Goal: Use online tool/utility: Use online tool/utility

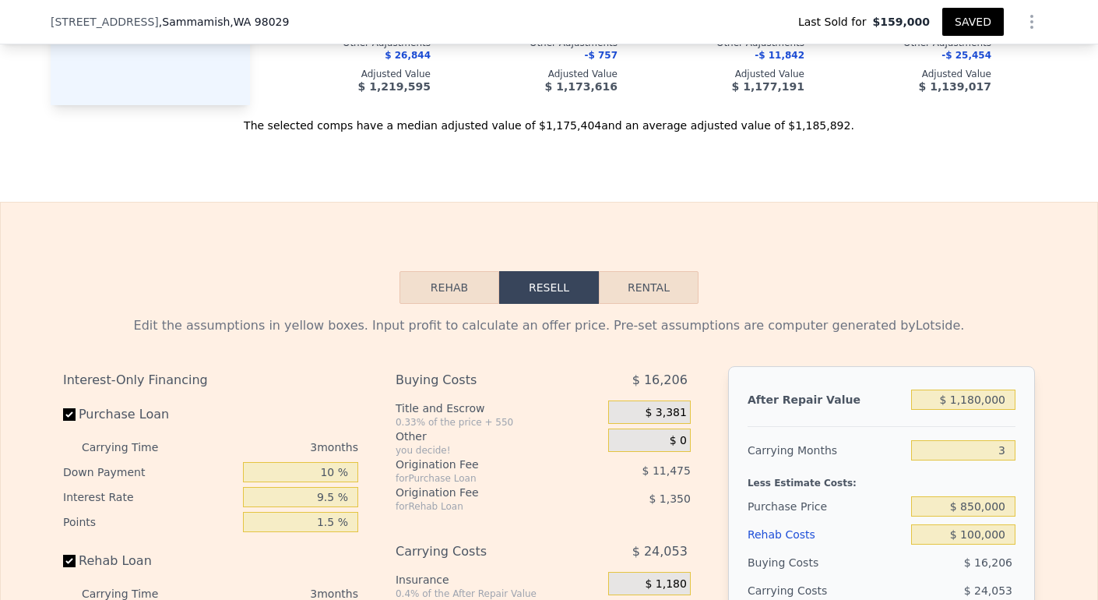
scroll to position [2177, 0]
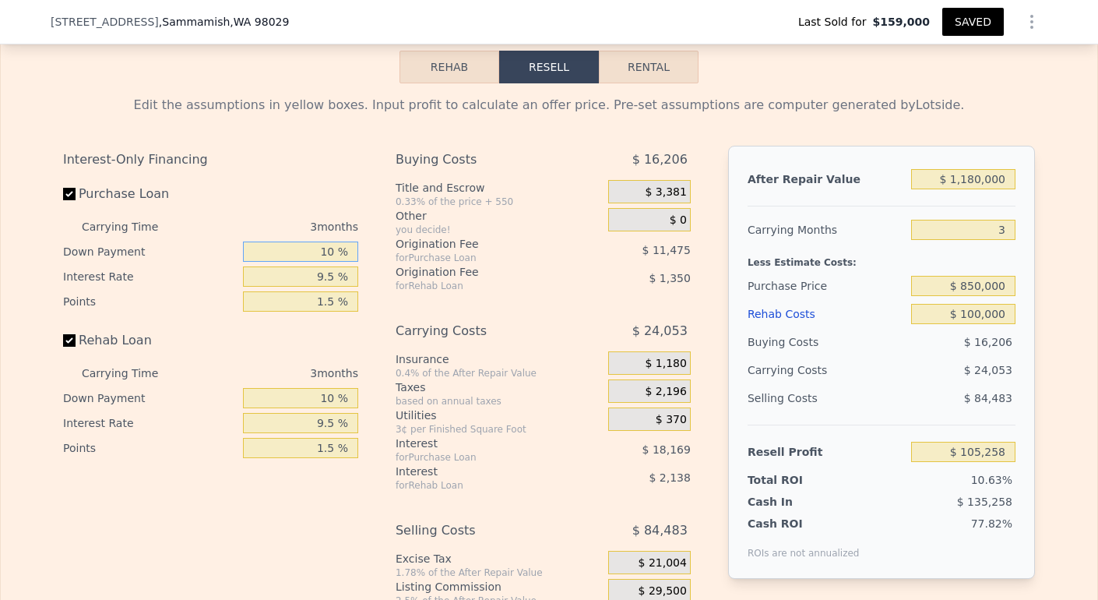
click at [332, 262] on input "10 %" at bounding box center [300, 251] width 115 height 20
type input "1 %"
type input "$ 102,292"
type input "0 %"
type input "$ 101,964"
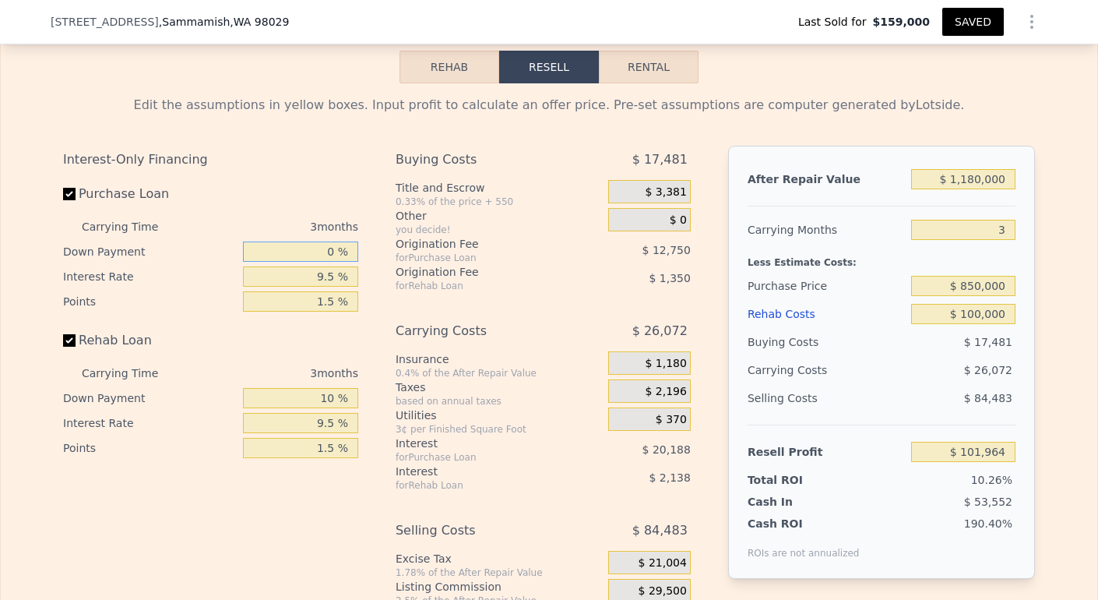
type input "0 %"
click at [315, 287] on input "9.5 %" at bounding box center [300, 276] width 115 height 20
click at [319, 287] on input "9.5 %" at bounding box center [300, 276] width 115 height 20
type input ".5 %"
type input "$ 121,089"
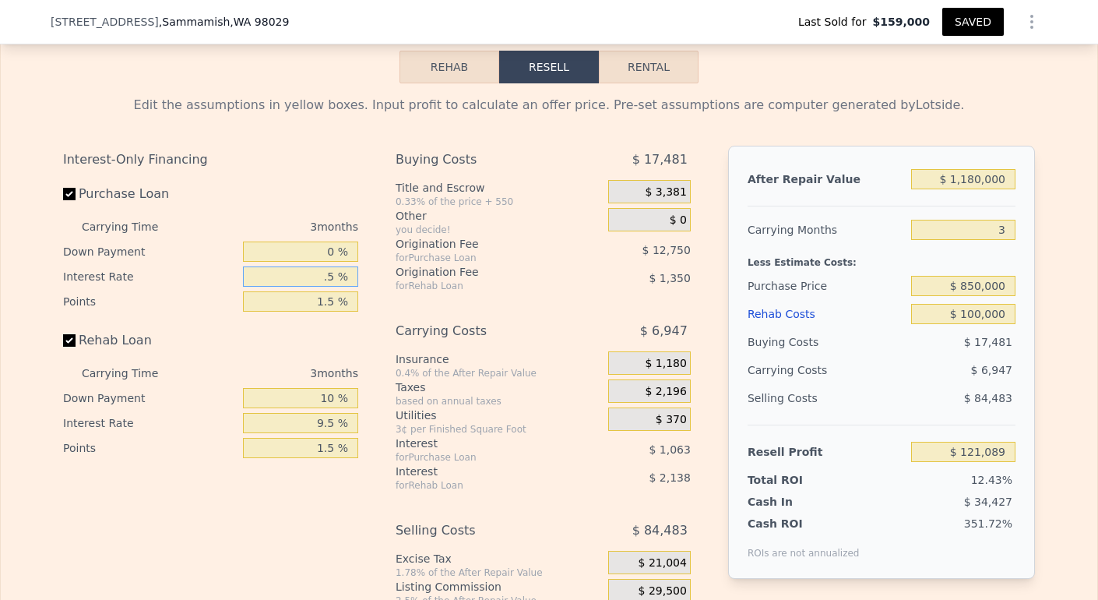
type input "1.5 %"
type input "$ 118,962"
type input "10.5 %"
type input "$ 99,840"
type input "10.5 %"
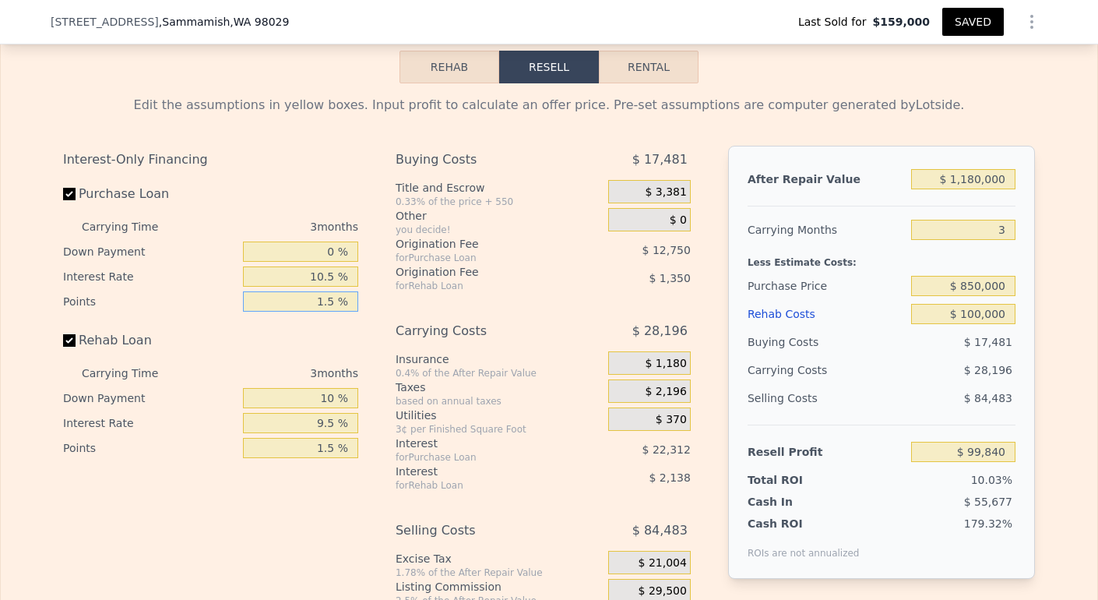
click at [328, 311] on input "1.5 %" at bounding box center [300, 301] width 115 height 20
type input "1. %"
type input "$ 104,090"
type input "1 %"
click at [332, 408] on input "10 %" at bounding box center [300, 398] width 115 height 20
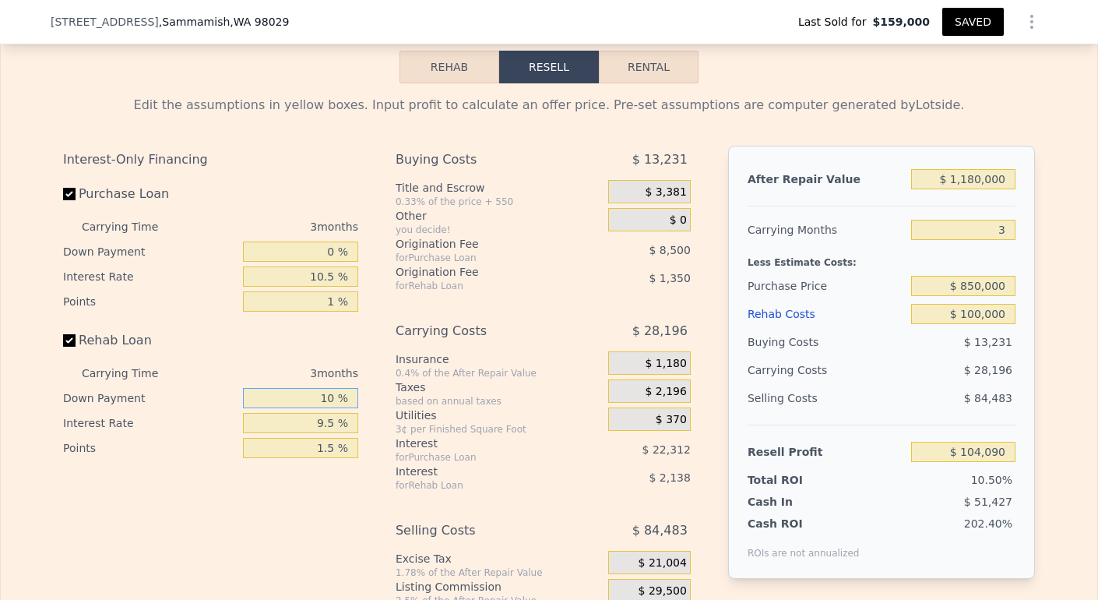
type input "1 %"
type input "$ 103,742"
type input "0 %"
type input "$ 103,703"
type input "0 %"
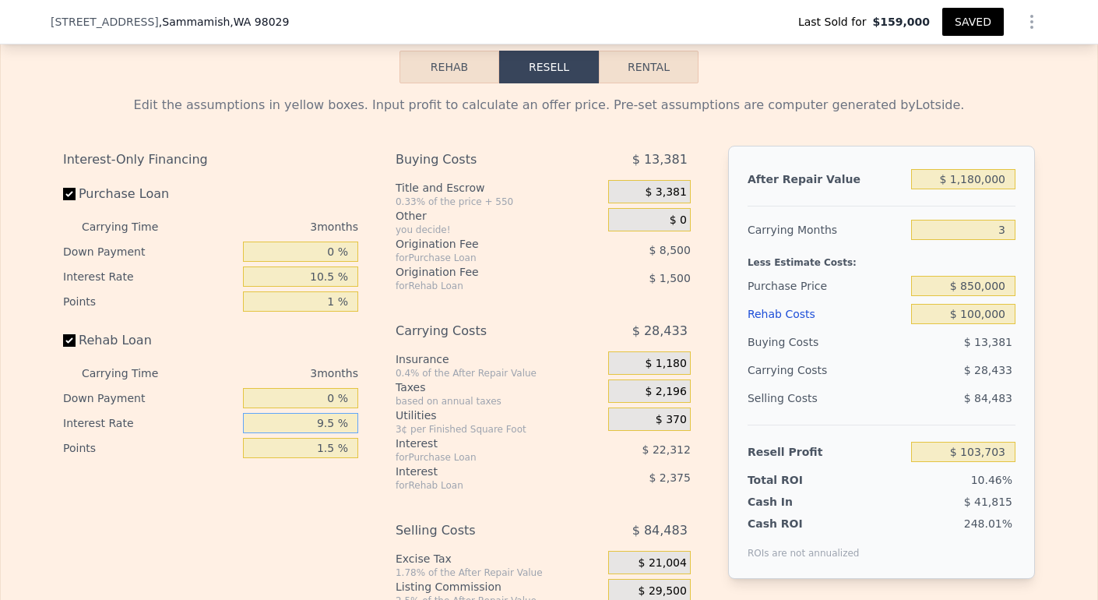
click at [318, 433] on input "9.5 %" at bounding box center [300, 423] width 115 height 20
type input ".5 %"
type input "$ 105,953"
type input "1.5 %"
type input "$ 105,704"
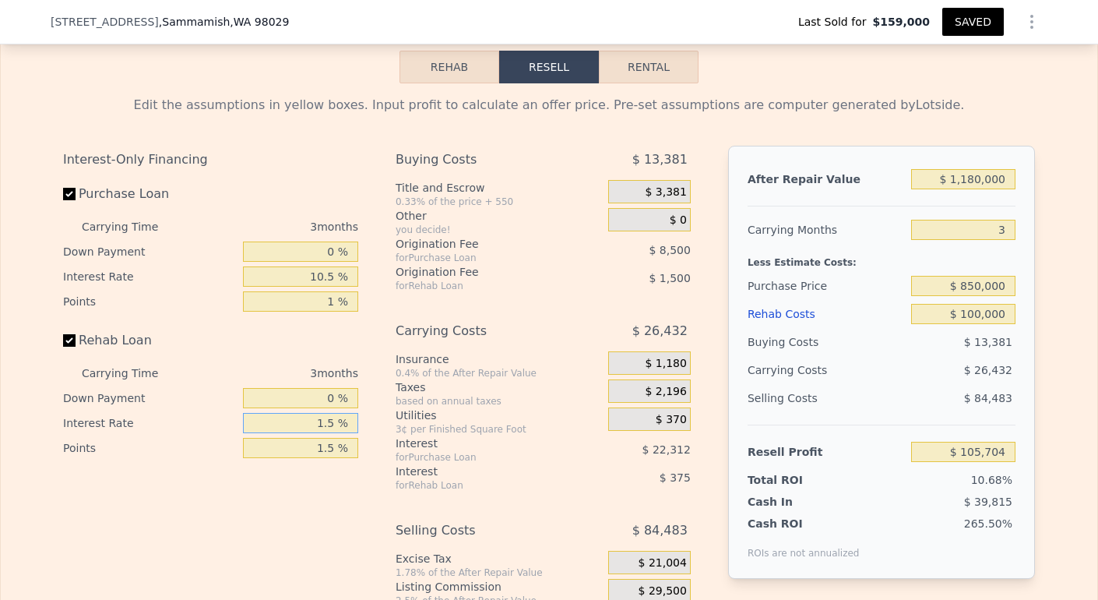
type input "10.5 %"
type input "$ 103,454"
type input "10.5 %"
click at [325, 458] on input "1.5 %" at bounding box center [300, 448] width 115 height 20
type input "1. %"
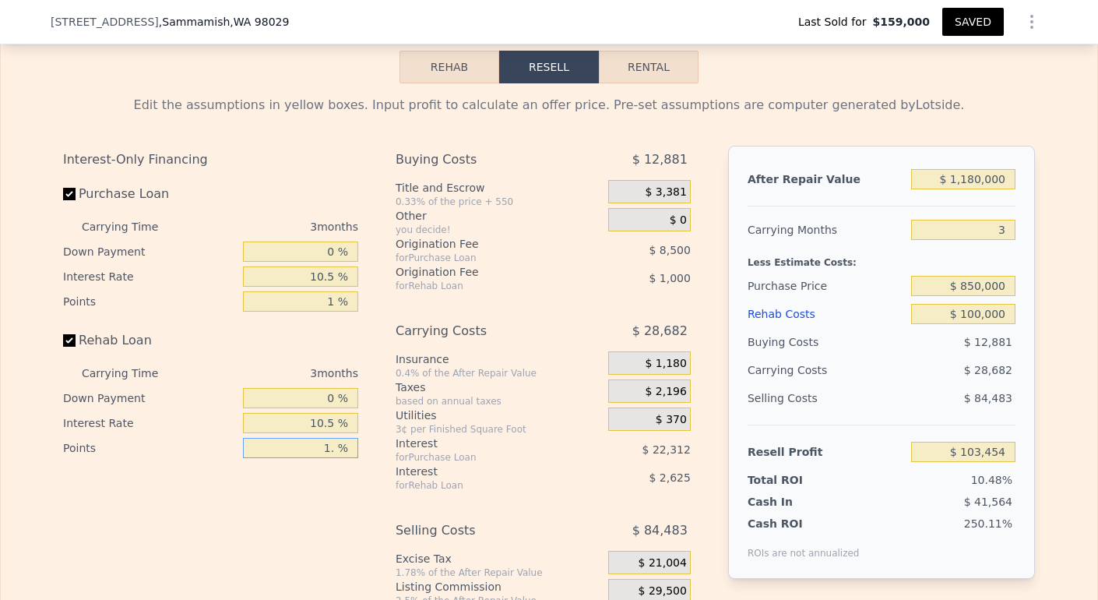
type input "$ 103,954"
type input "1 %"
click at [543, 479] on div "Interest" at bounding box center [483, 471] width 174 height 16
click at [1039, 320] on div "Edit the assumptions in yellow boxes. Input profit to calculate an offer price.…" at bounding box center [549, 372] width 997 height 579
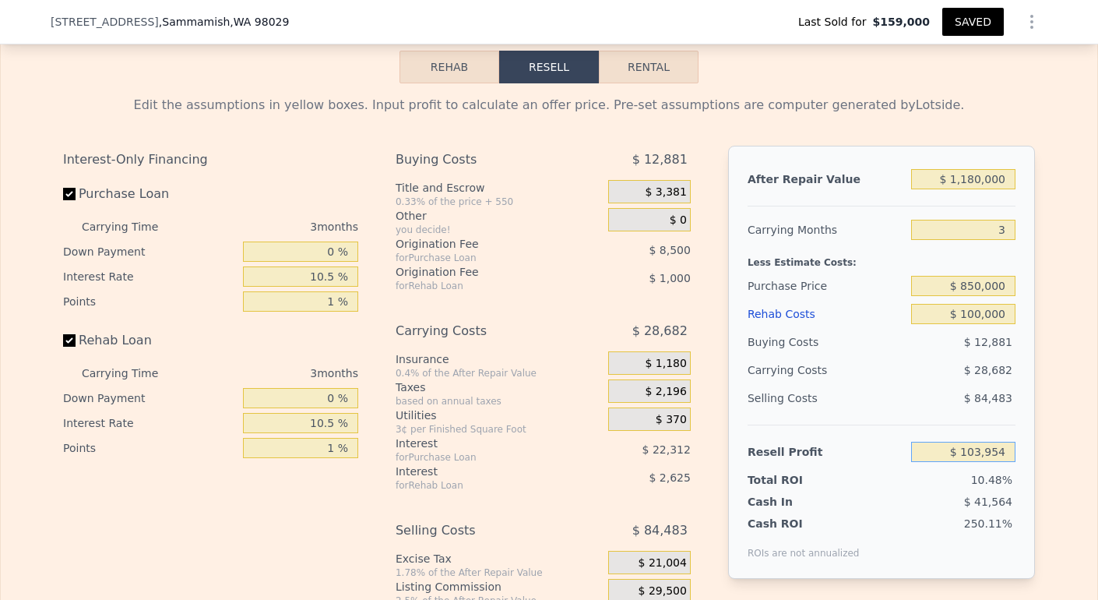
click at [965, 462] on input "$ 103,954" at bounding box center [963, 451] width 104 height 20
click at [986, 239] on div "3" at bounding box center [963, 230] width 104 height 28
drag, startPoint x: 974, startPoint y: 201, endPoint x: 959, endPoint y: 201, distance: 14.8
click at [959, 189] on input "$ 1,180,000" at bounding box center [963, 179] width 104 height 20
type input "$ 1,000"
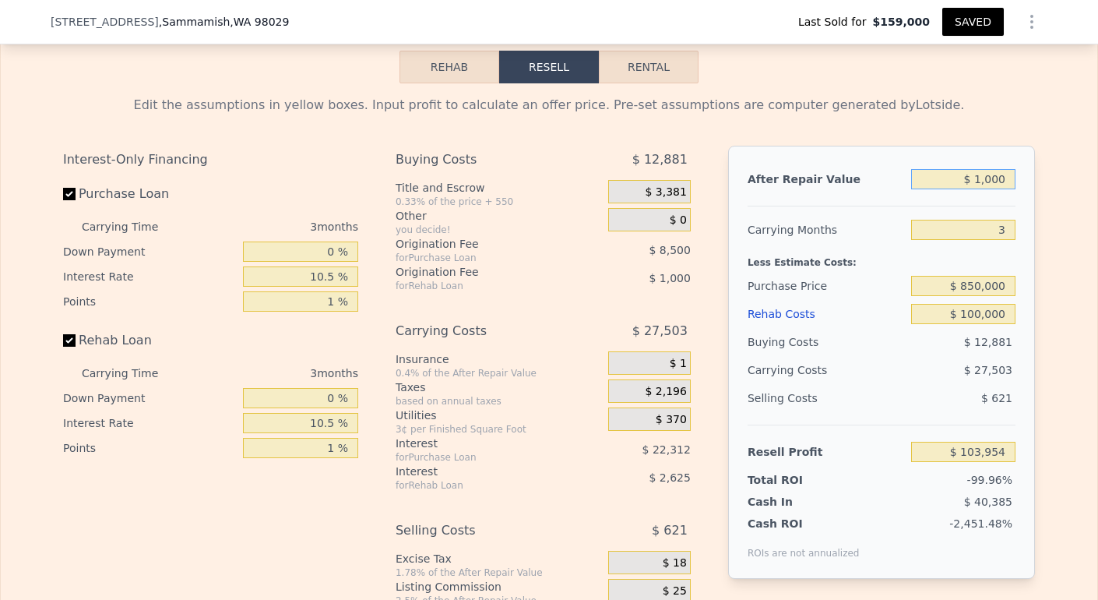
type input "-$ 990,005"
type input "$ 12,000"
type input "-$ 979,799"
type input "$ 120,000"
type input "-$ 879,589"
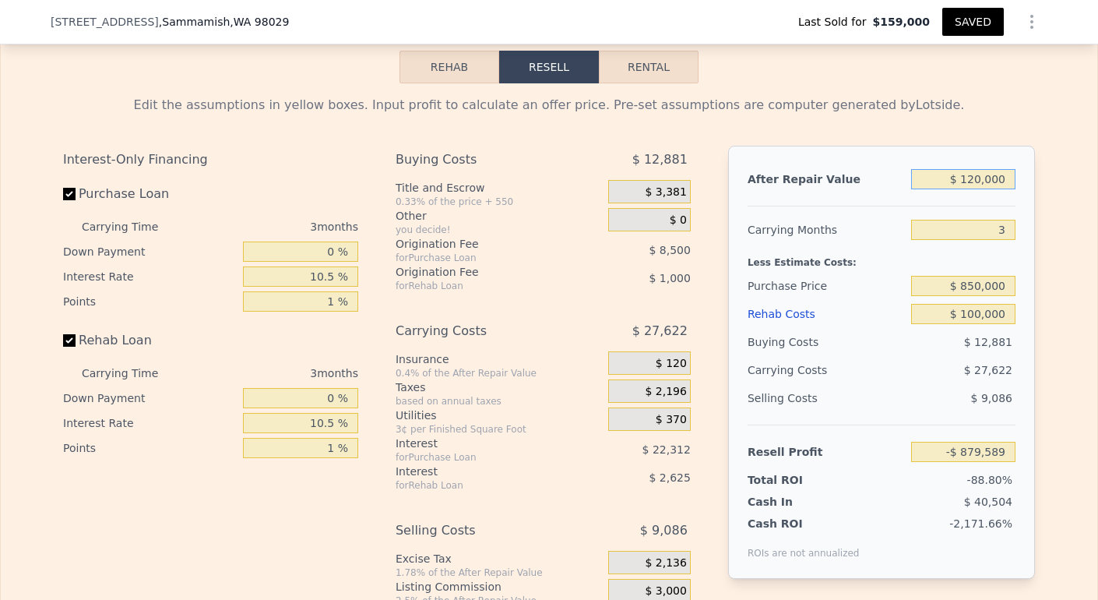
type input "$ 1,200,000"
type input "$ 122,511"
type input "$ 1,200,000"
click at [969, 296] on input "$ 850,000" at bounding box center [963, 286] width 104 height 20
type input "$ 893,000"
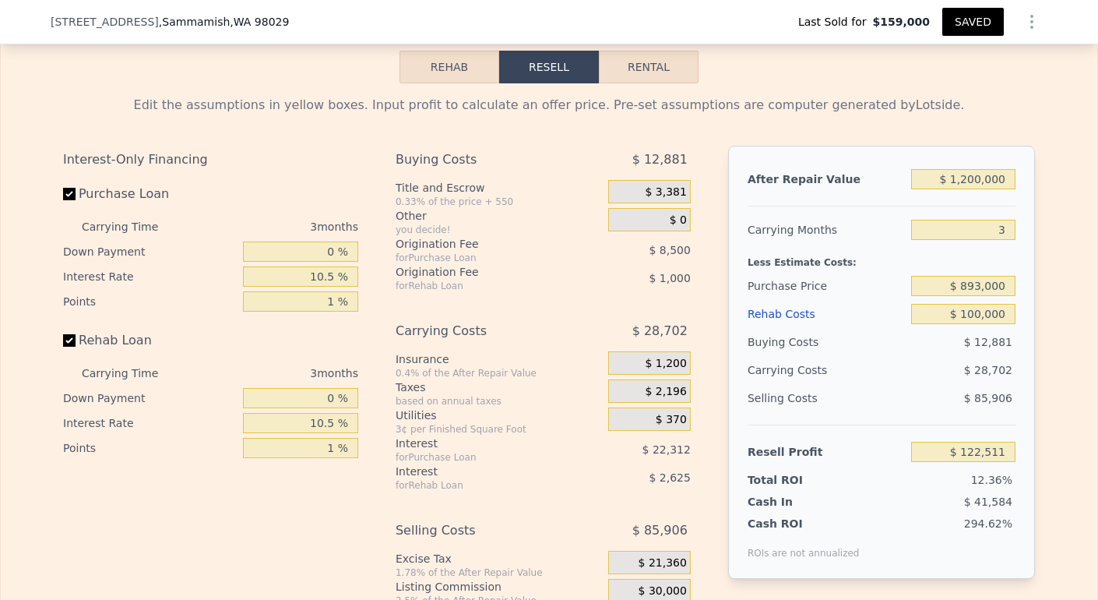
click at [1015, 392] on div "After Repair Value $ 1,200,000 Carrying Months 3 Less Estimate Costs: Purchase …" at bounding box center [881, 362] width 307 height 433
type input "$ 77,807"
click at [975, 324] on input "$ 100,000" at bounding box center [963, 314] width 104 height 20
type input "$ 10,000"
type input "$ 171,071"
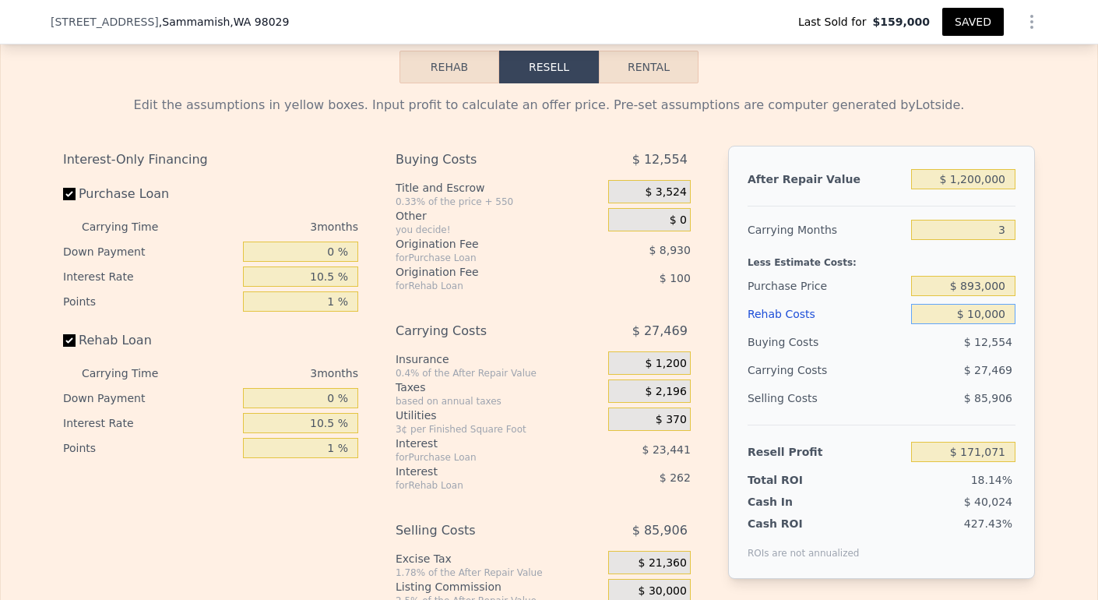
type input "$ 1,000"
type input "$ 180,395"
type input "$ 000"
type input "$ 181,432"
type input "$ 6,000"
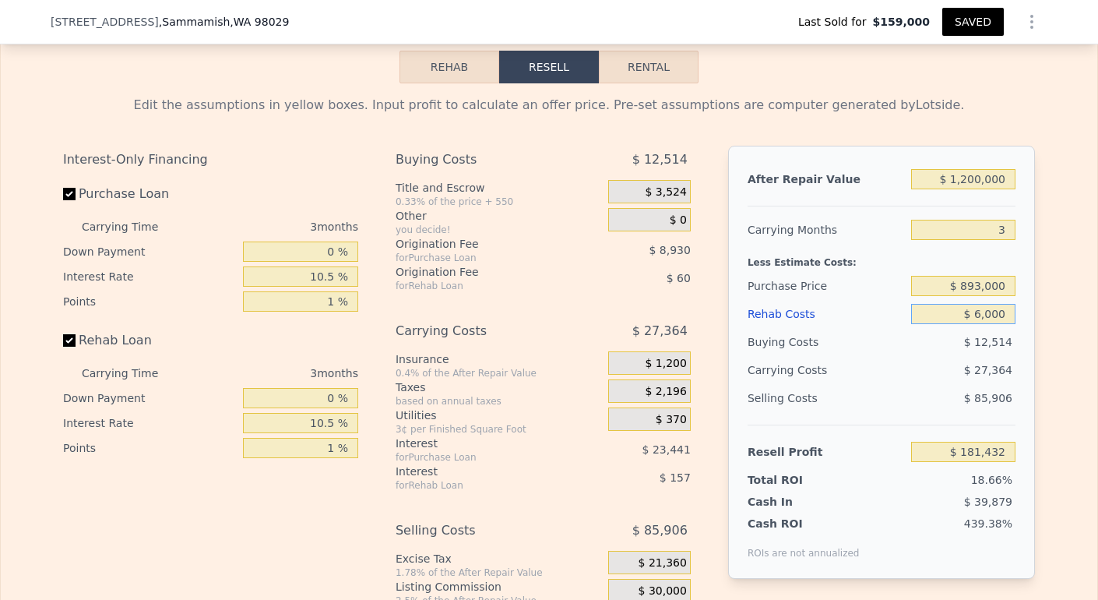
type input "$ 175,216"
type input "$ 60,000"
type input "$ 119,257"
type input "$ 60,000"
click at [956, 384] on div "$ 28,783" at bounding box center [933, 370] width 164 height 28
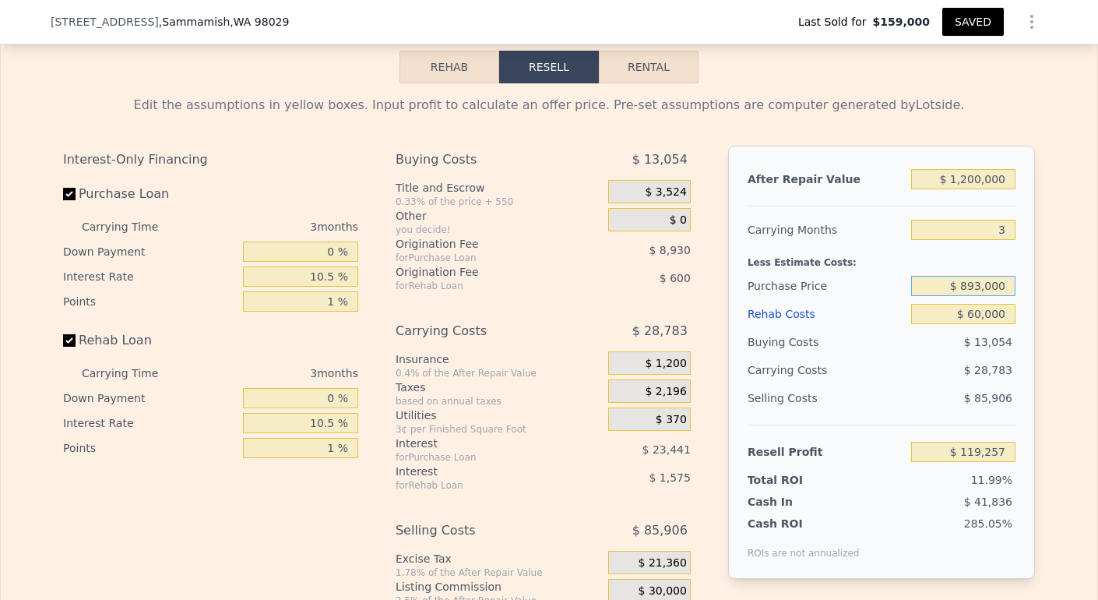
click at [973, 296] on input "$ 893,000" at bounding box center [963, 286] width 104 height 20
click at [983, 296] on input "$ 892,000" at bounding box center [963, 286] width 104 height 20
type input "$ 892,500"
click at [966, 356] on div "$ 13,054" at bounding box center [963, 342] width 105 height 28
type input "$ 119,779"
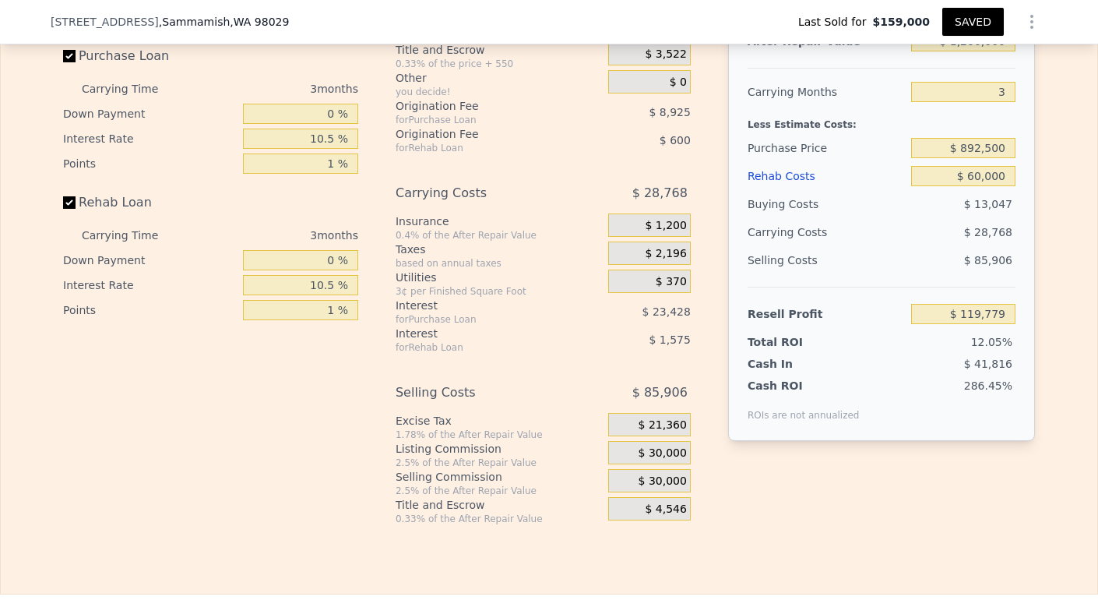
scroll to position [2319, 0]
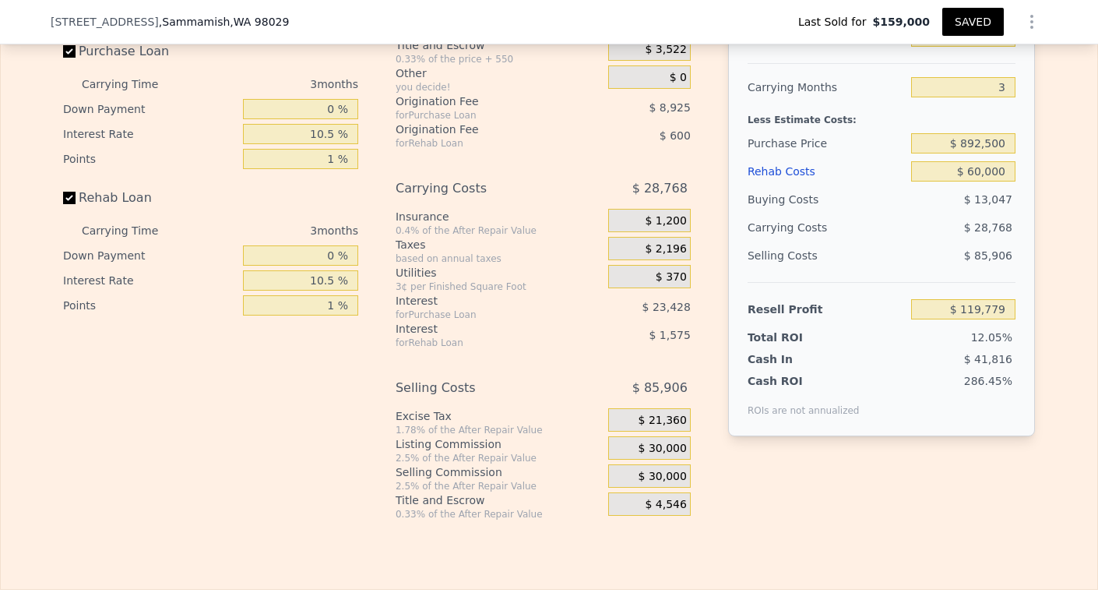
click at [647, 455] on span "$ 30,000" at bounding box center [662, 448] width 48 height 14
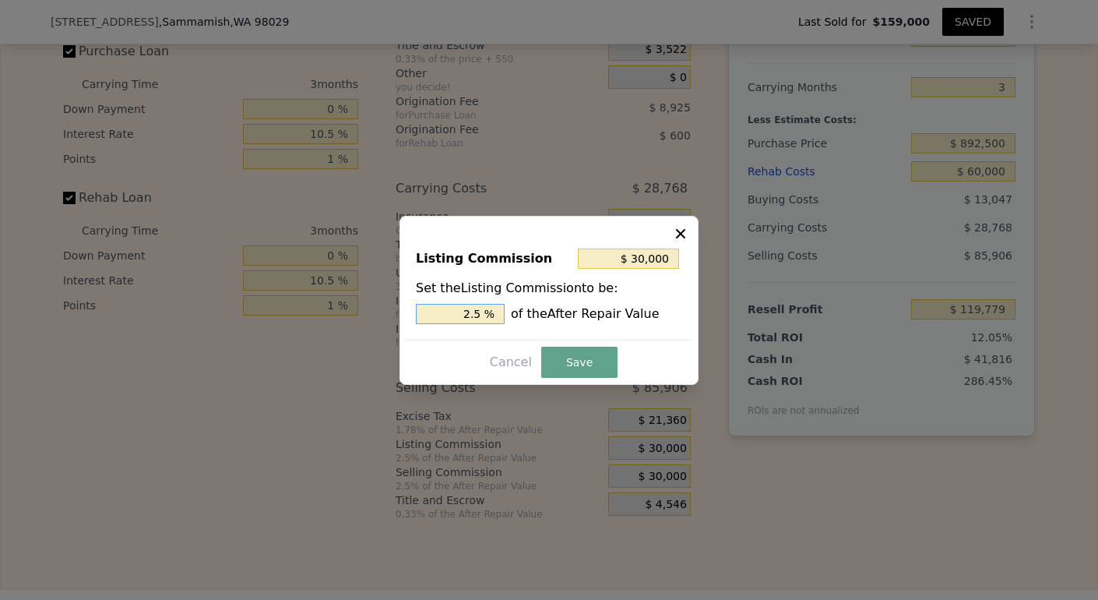
click at [466, 317] on input "2.5 %" at bounding box center [460, 314] width 89 height 20
type input "$ 6,000"
type input ".5 %"
type input "$ 18,000"
type input "1.5 %"
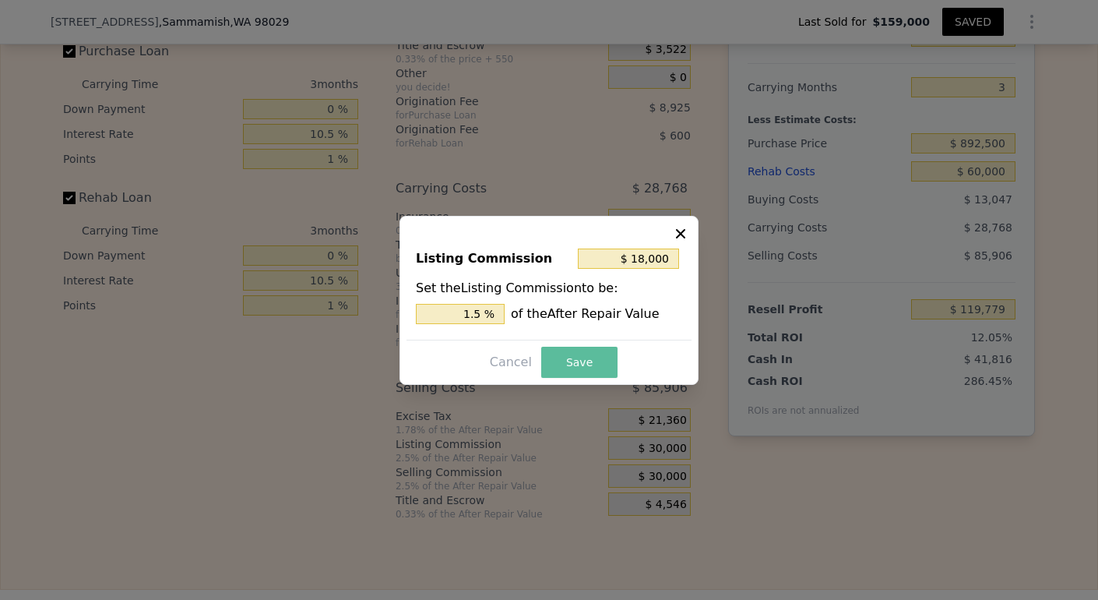
click at [591, 361] on button "Save" at bounding box center [579, 361] width 76 height 31
type input "$ 131,779"
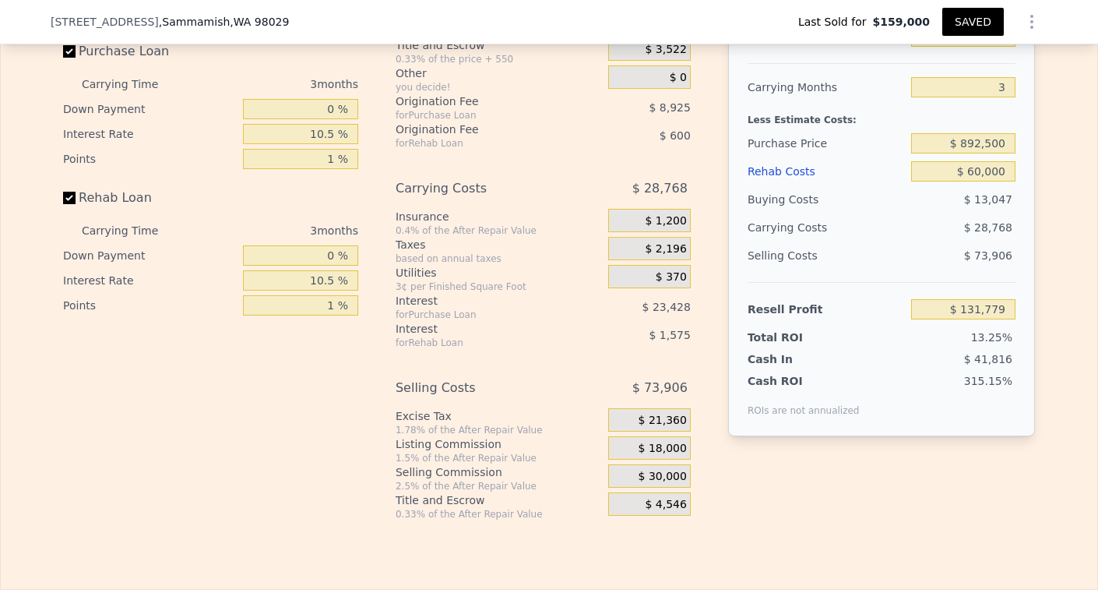
scroll to position [2247, 0]
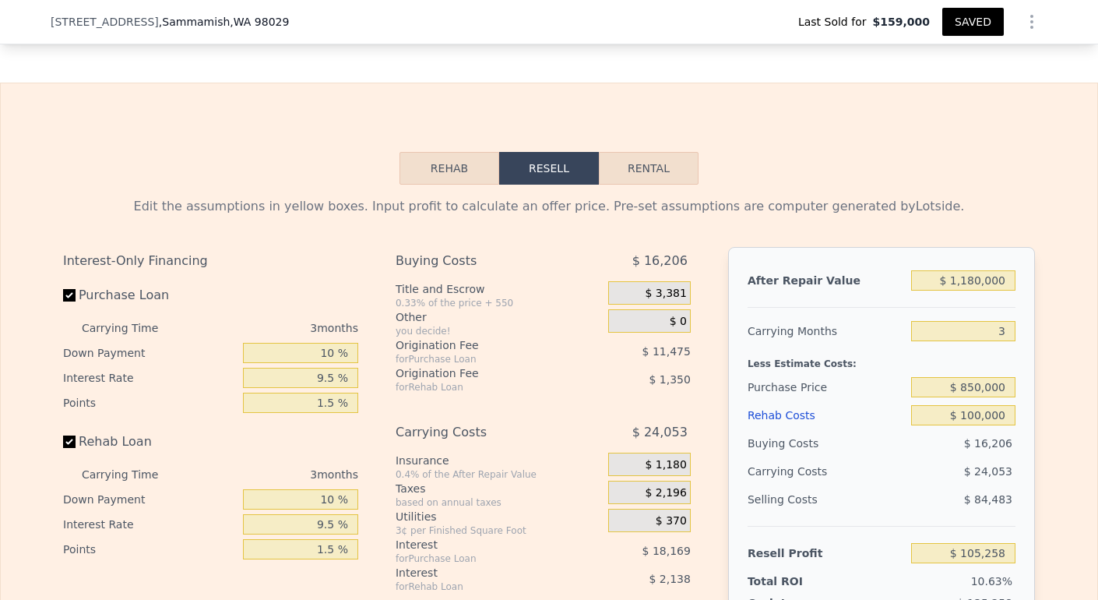
scroll to position [2182, 0]
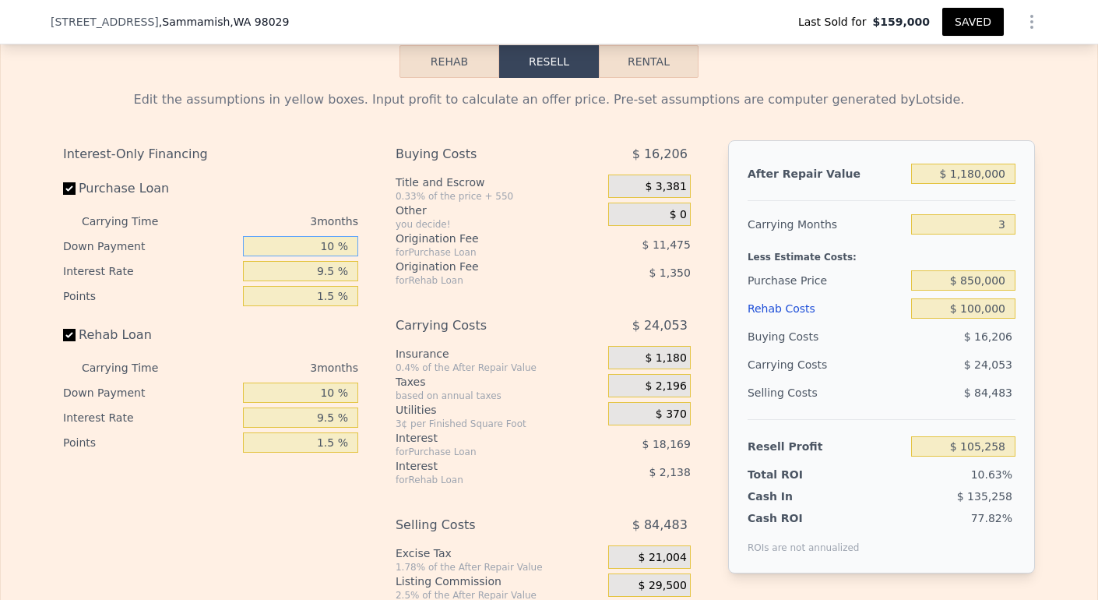
click at [323, 256] on input "10 %" at bounding box center [300, 246] width 115 height 20
type input "0 %"
type input "$ 101,964"
type input "0 %"
click at [317, 281] on input "9.5 %" at bounding box center [300, 271] width 115 height 20
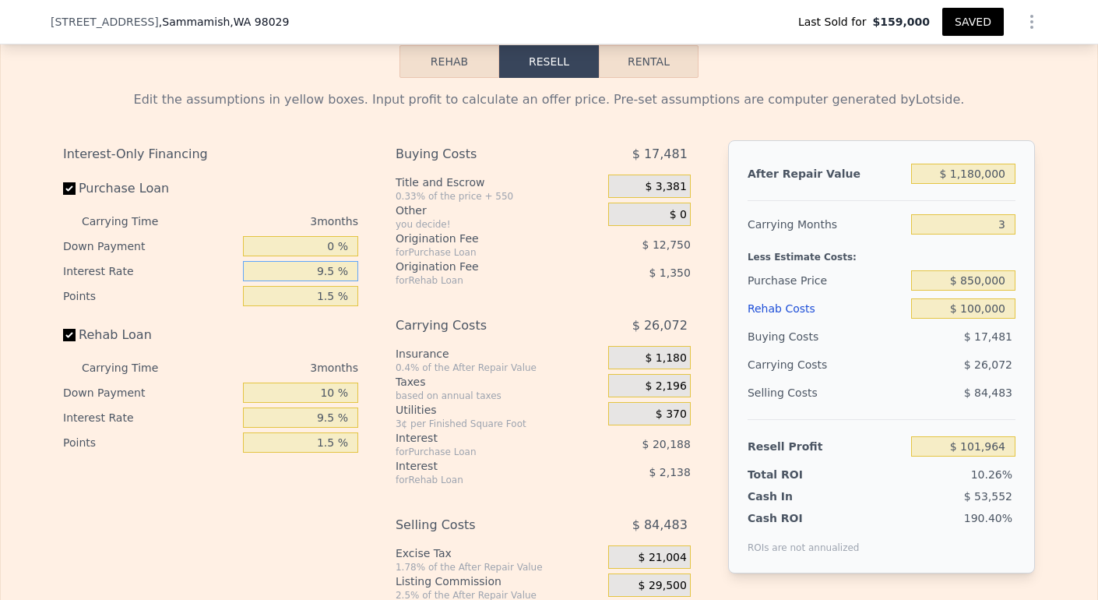
click at [320, 281] on input "9.5 %" at bounding box center [300, 271] width 115 height 20
type input ".5 %"
type input "$ 121,089"
type input "1.5 %"
type input "$ 118,962"
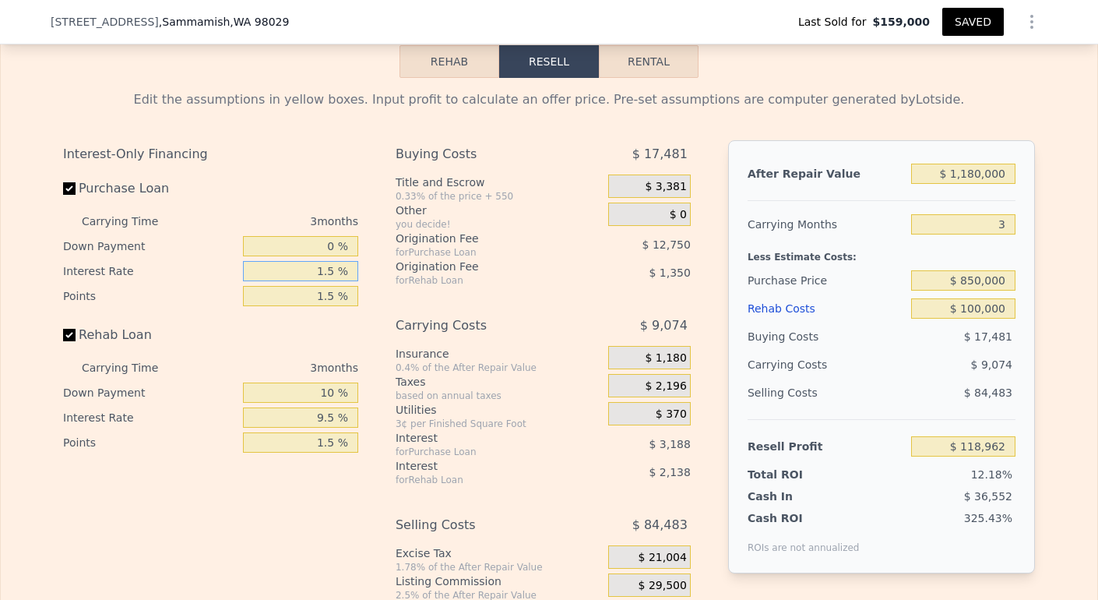
type input "10.5 %"
type input "$ 99,840"
type input "10.5 %"
click at [331, 306] on input "1.5 %" at bounding box center [300, 296] width 115 height 20
type input "1. %"
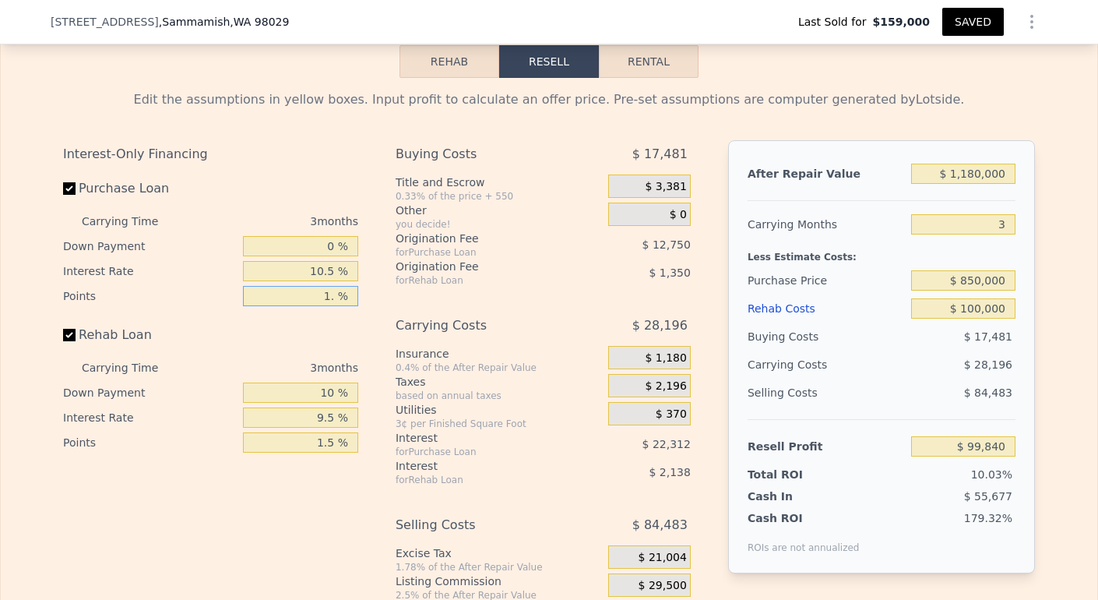
type input "$ 104,090"
type input "1 %"
click at [325, 403] on input "10 %" at bounding box center [300, 392] width 115 height 20
type input "1 %"
type input "$ 103,742"
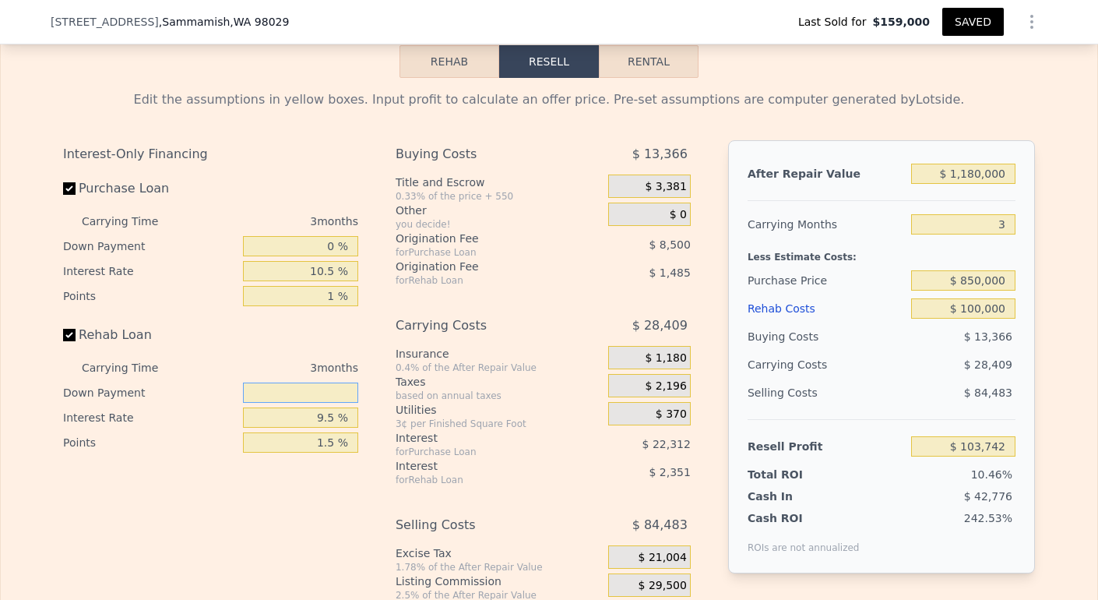
type input "0 %"
type input "$ 103,703"
type input "0 %"
click at [327, 427] on input "9.5 %" at bounding box center [300, 417] width 115 height 20
click at [332, 427] on input "9.5 %" at bounding box center [300, 417] width 115 height 20
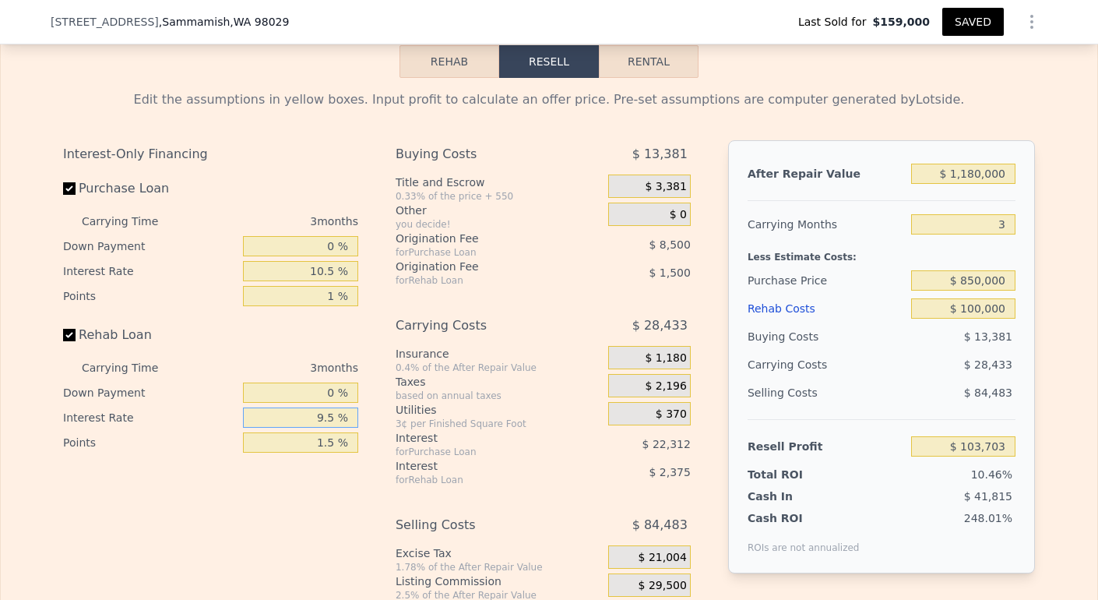
type input "9. %"
type input "$ 103,829"
type input "9 %"
type input "1 %"
type input "$ 105,830"
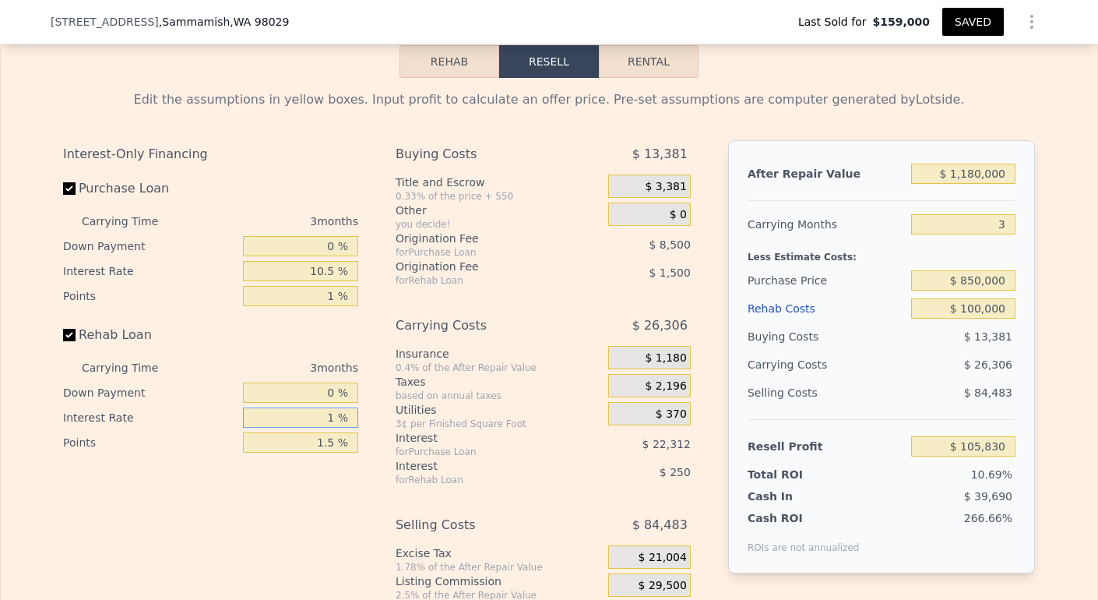
type input "10 %"
type input "$ 103,580"
type input "10.5 %"
type input "$ 103,454"
type input "10.5 %"
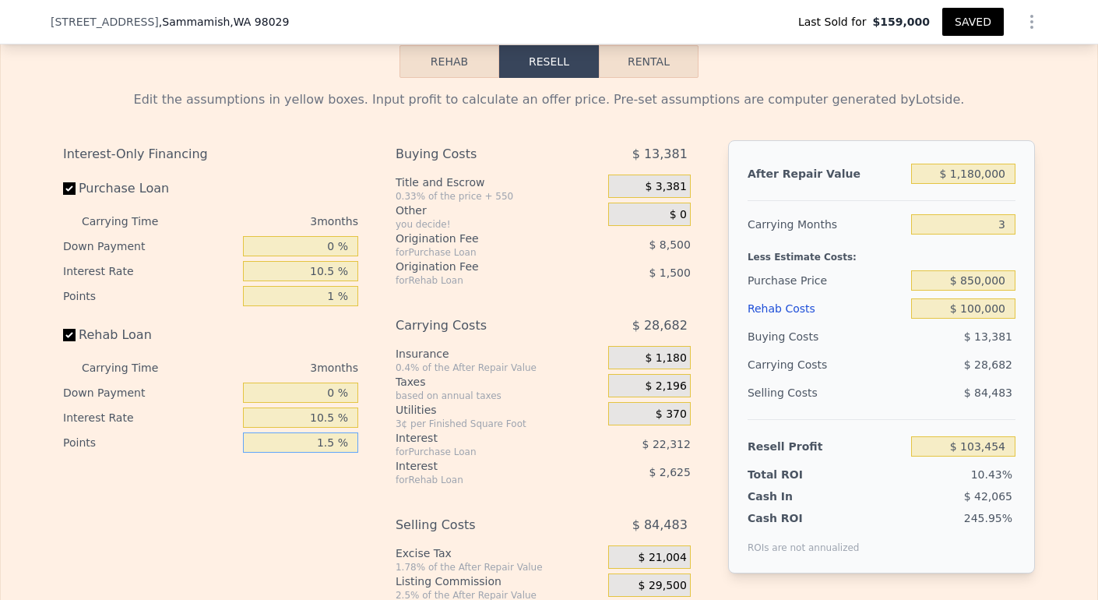
click at [332, 452] on input "1.5 %" at bounding box center [300, 442] width 115 height 20
type input "1. %"
type input "$ 103,954"
type input "1 %"
click at [357, 538] on div "Interest-Only Financing Purchase Loan Carrying Time 3 months Down Payment 0 % I…" at bounding box center [217, 398] width 308 height 517
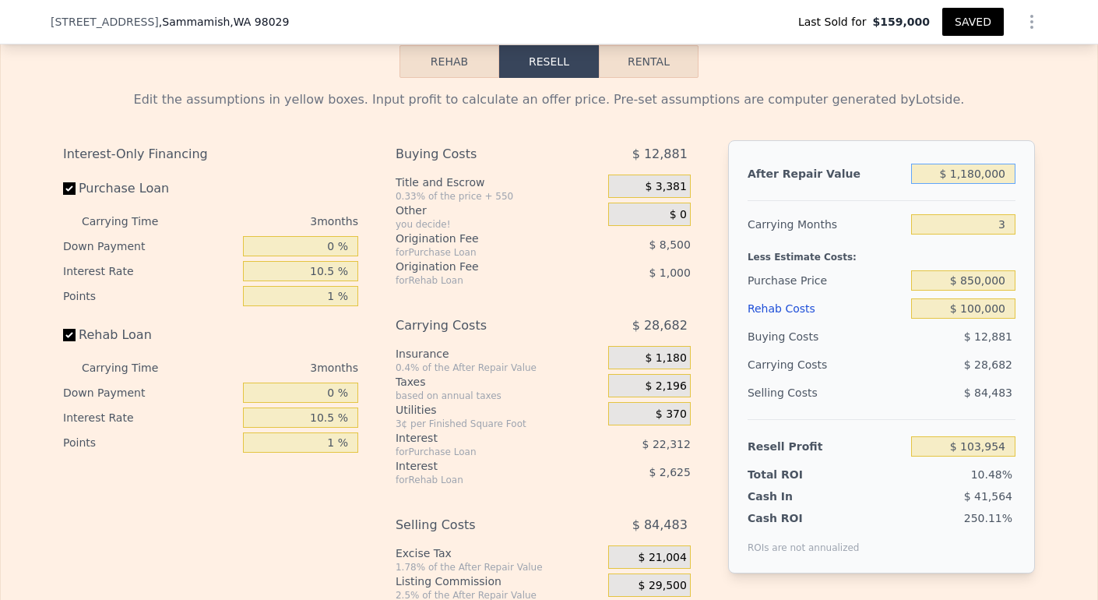
click at [973, 184] on input "$ 1,180,000" at bounding box center [963, 174] width 104 height 20
type input "$ 1,000"
type input "-$ 990,005"
type input "$ 12,000"
type input "-$ 979,799"
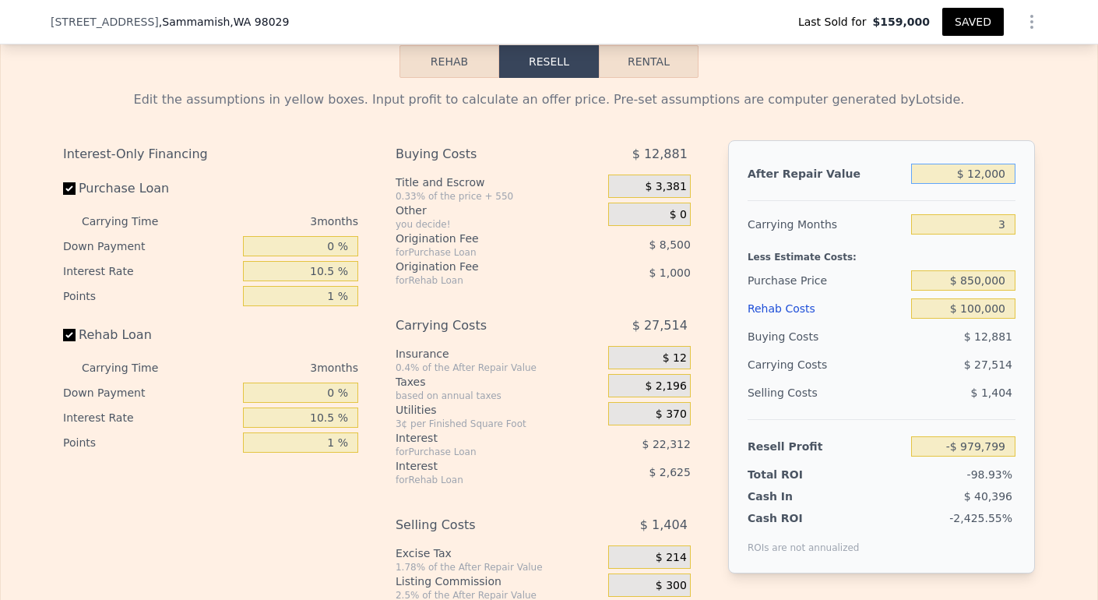
type input "$ 120,000"
type input "-$ 879,589"
type input "$ 1,200,000"
type input "$ 122,511"
type input "$ 1,200,000"
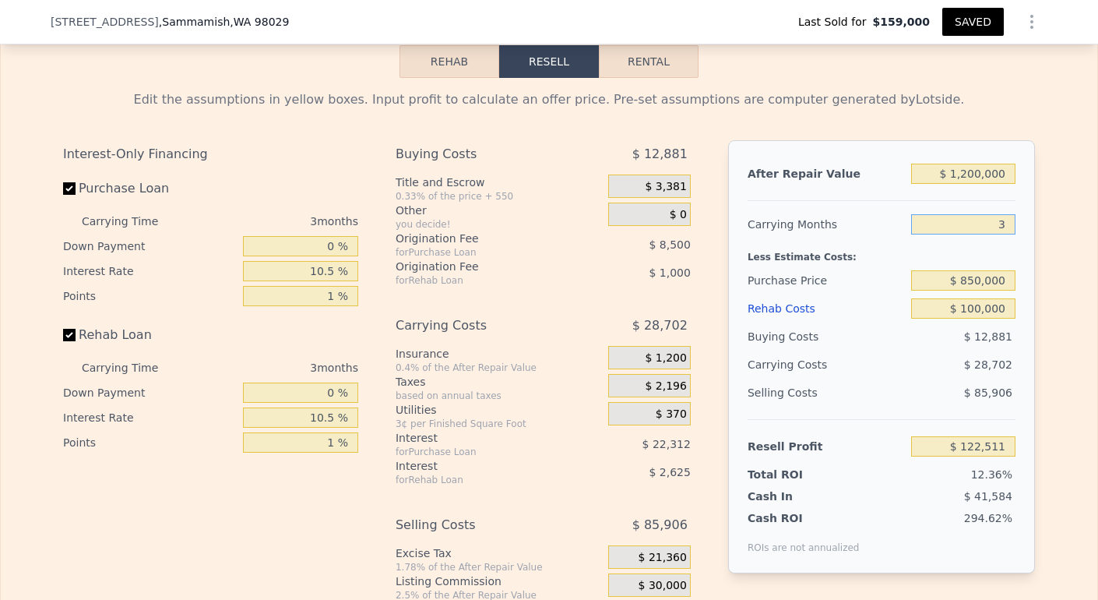
click at [1003, 234] on input "3" at bounding box center [963, 224] width 104 height 20
click at [972, 290] on input "$ 850,000" at bounding box center [963, 280] width 104 height 20
click at [976, 290] on input "$ 850,000" at bounding box center [963, 280] width 104 height 20
click at [986, 290] on input "$ 892,000" at bounding box center [963, 280] width 104 height 20
type input "$ 892,500"
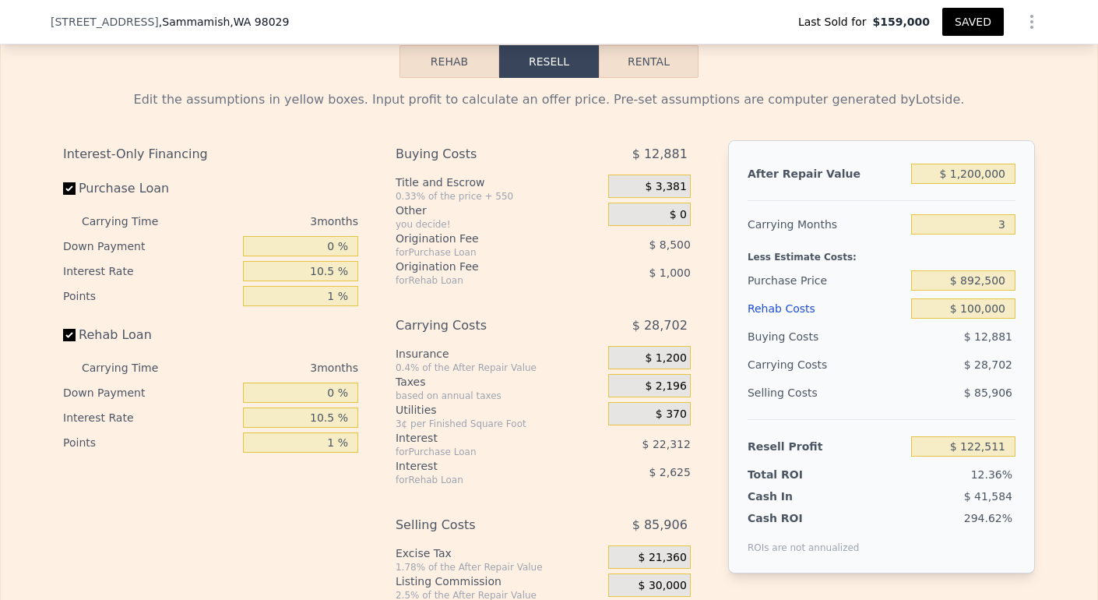
click at [981, 480] on span "12.36%" at bounding box center [991, 474] width 41 height 12
type input "$ 78,329"
click at [981, 480] on span "7.56%" at bounding box center [995, 474] width 34 height 12
click at [1013, 430] on div "After Repair Value $ 1,200,000 Carrying Months 3 Less Estimate Costs: Purchase …" at bounding box center [881, 356] width 307 height 433
click at [992, 266] on div "Less Estimate Costs:" at bounding box center [881, 252] width 268 height 28
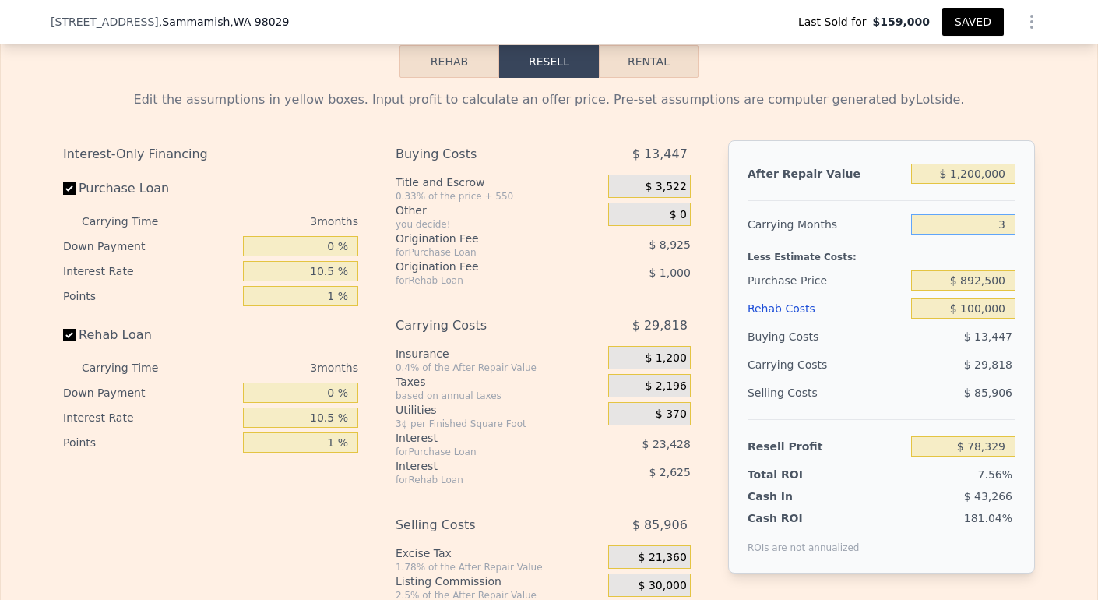
click at [976, 234] on input "3" at bounding box center [963, 224] width 104 height 20
click at [305, 256] on input "0 %" at bounding box center [300, 246] width 115 height 20
click at [322, 306] on input "1 %" at bounding box center [300, 296] width 115 height 20
click at [335, 353] on div "Rehab Loan" at bounding box center [210, 338] width 295 height 34
click at [332, 427] on input "10.5 %" at bounding box center [300, 417] width 115 height 20
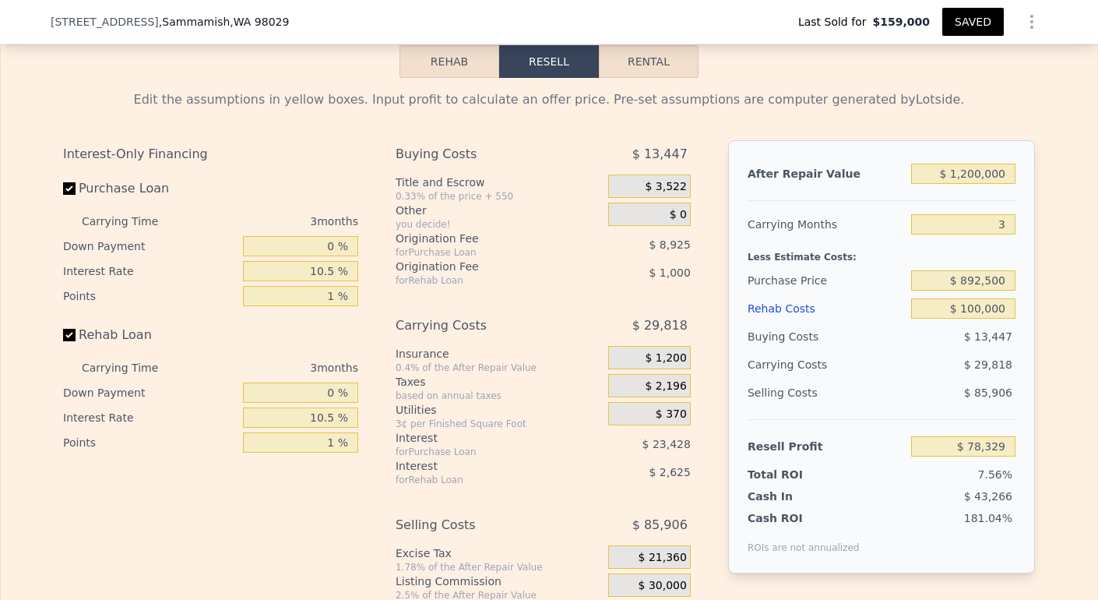
click at [687, 348] on div "Buying Costs $ 13,447 Title and Escrow 0.33% of the price + 550 $ 3,522 Other y…" at bounding box center [550, 398] width 308 height 517
click at [975, 318] on input "$ 100,000" at bounding box center [963, 308] width 104 height 20
type input "$ 10,000"
type input "$ 171,593"
type input "$ 1,000"
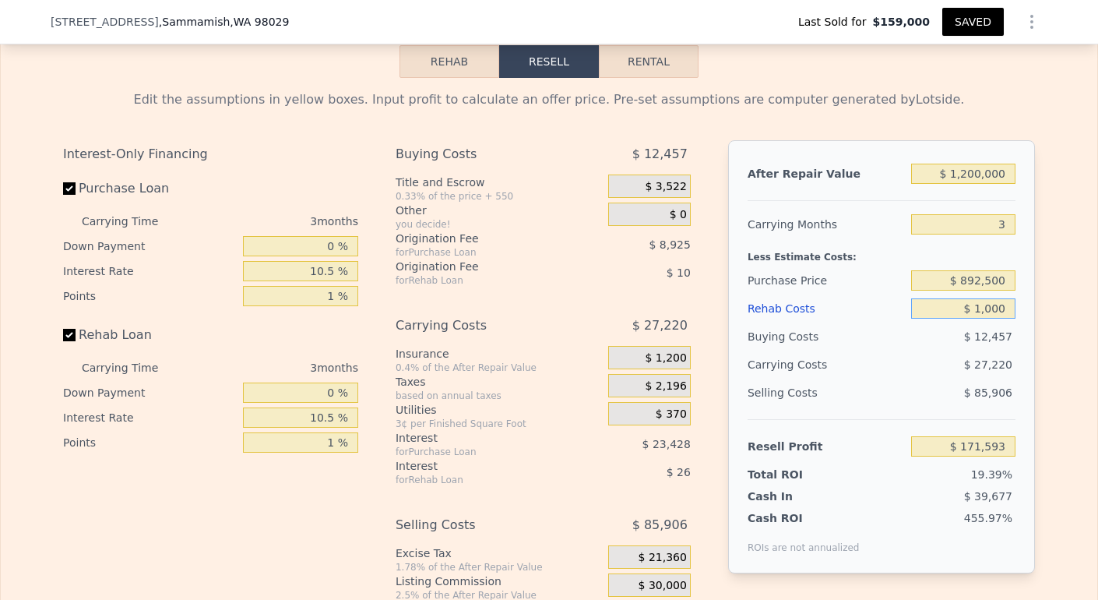
type input "$ 180,917"
type input "$ 000"
type input "$ 181,954"
type input "$ 6,000"
type input "$ 175,738"
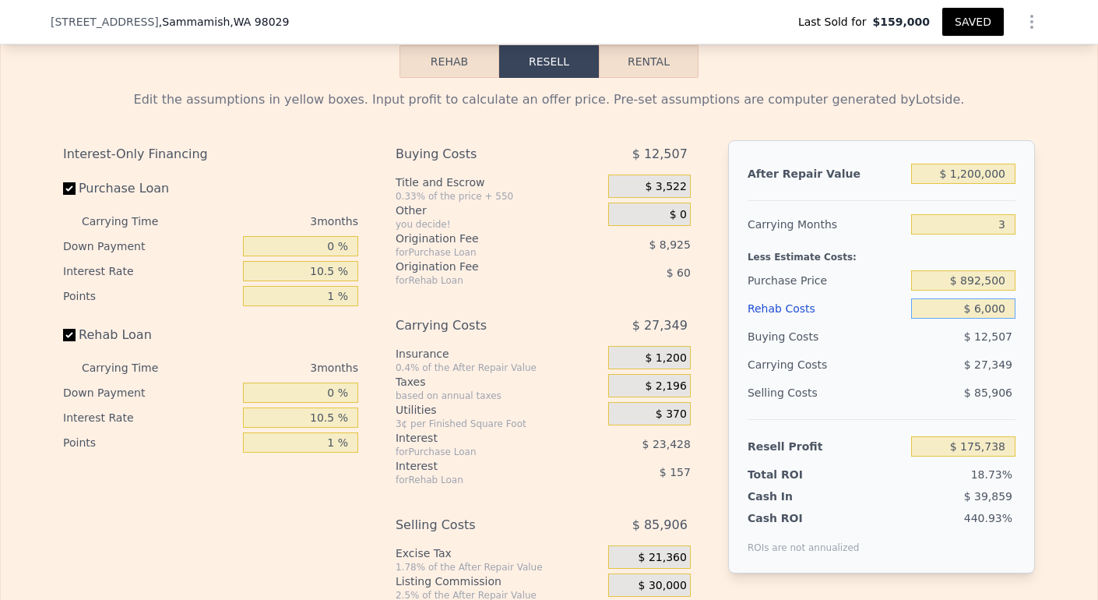
type input "$ 60,000"
type input "$ 119,779"
type input "$ 60,000"
click at [957, 350] on div "$ 13,047" at bounding box center [963, 336] width 105 height 28
click at [954, 406] on div "$ 85,906" at bounding box center [963, 392] width 105 height 28
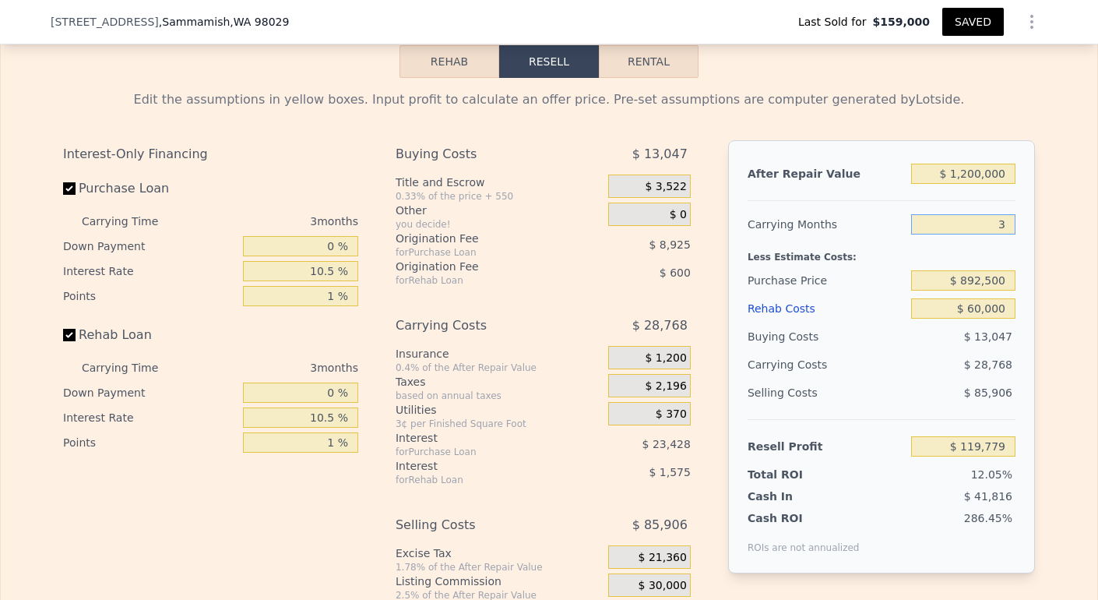
click at [998, 234] on input "3" at bounding box center [963, 224] width 104 height 20
type input "4"
type input "$ 110,190"
type input "4"
click at [962, 290] on input "$ 892,500" at bounding box center [963, 280] width 104 height 20
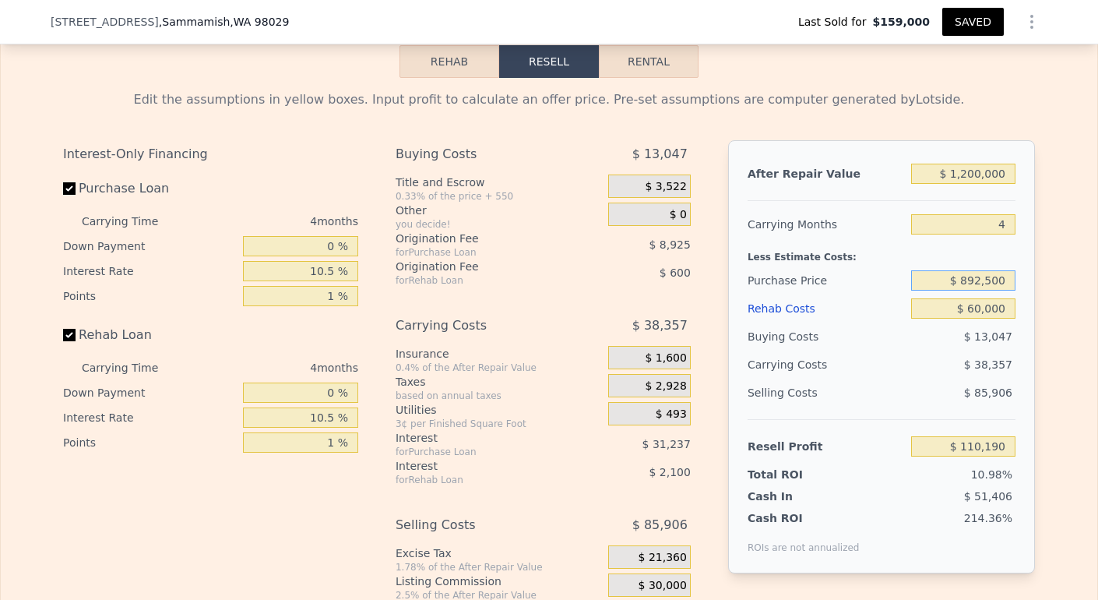
scroll to position [2250, 0]
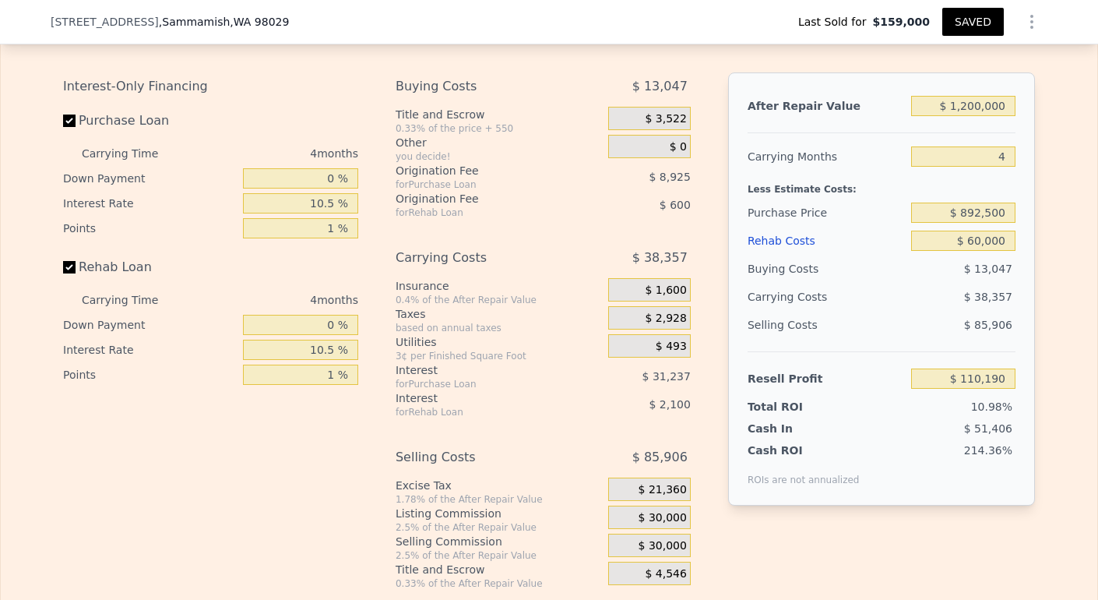
click at [663, 525] on span "$ 30,000" at bounding box center [662, 518] width 48 height 14
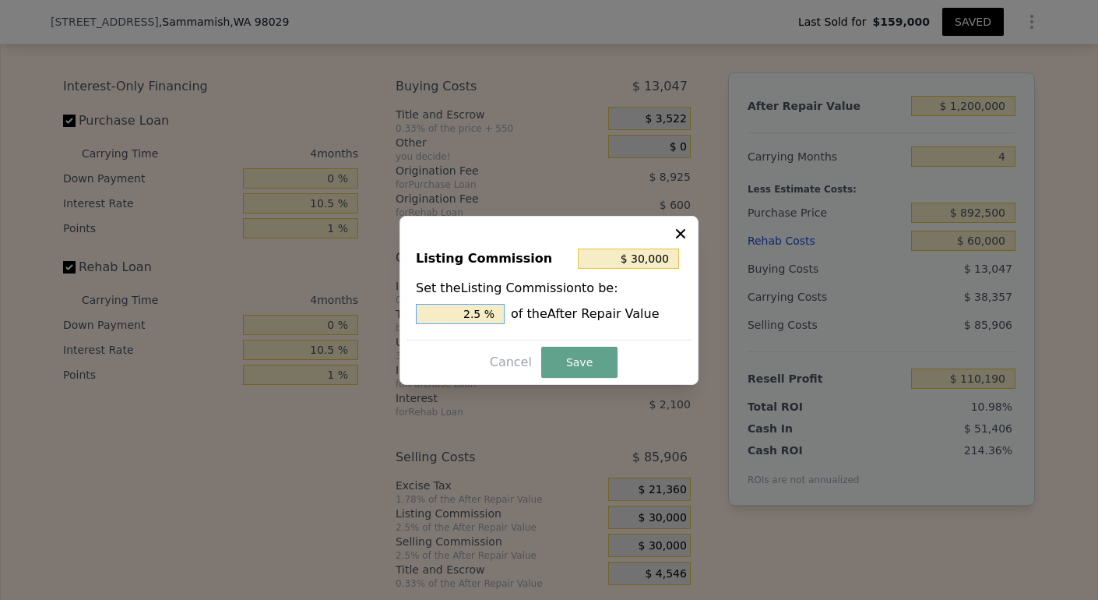
click at [466, 311] on input "2.5 %" at bounding box center [460, 314] width 89 height 20
click at [472, 310] on input "2.5 %" at bounding box center [460, 314] width 89 height 20
type input "$ 6,000"
type input ".5 %"
type input "$ 18,000"
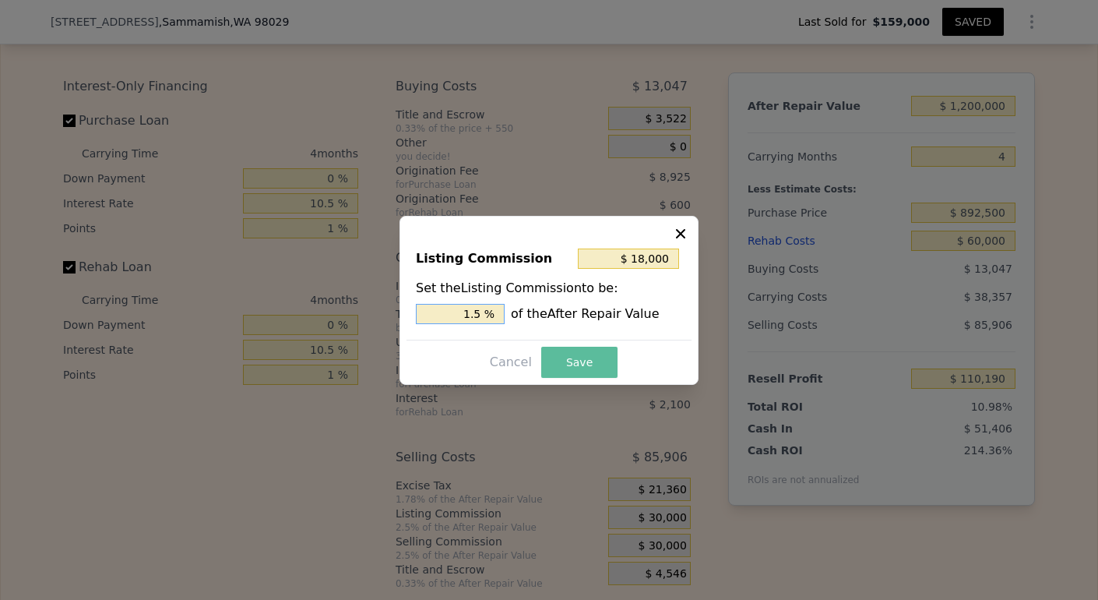
type input "1.5 %"
click at [576, 357] on button "Save" at bounding box center [579, 361] width 76 height 31
type input "$ 122,190"
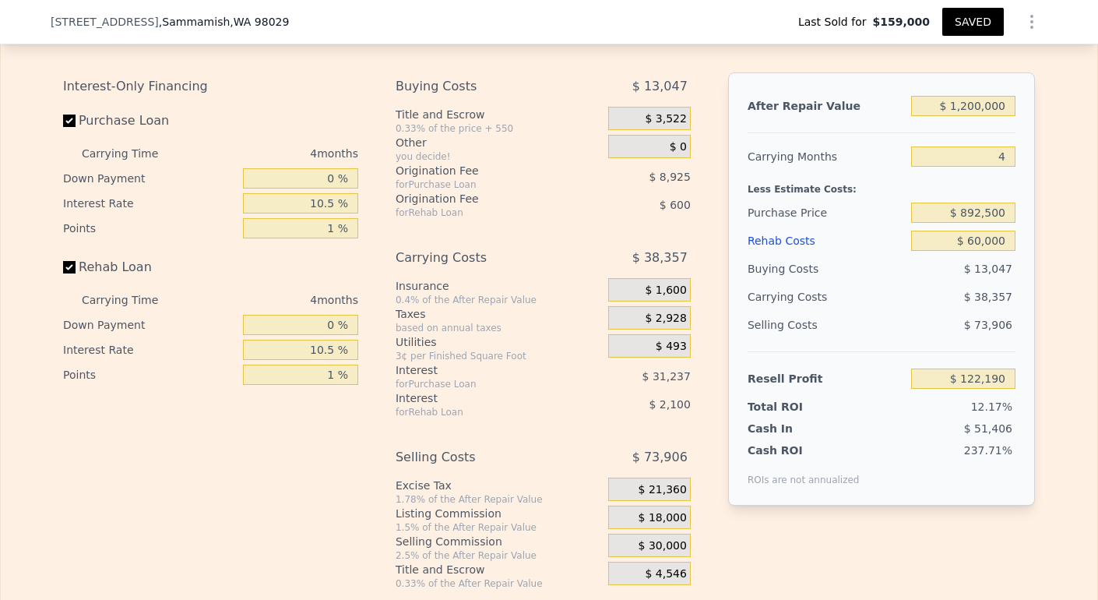
click at [602, 441] on div "Buying Costs $ 13,047 Title and Escrow 0.33% of the price + 550 $ 3,522 Other y…" at bounding box center [543, 330] width 295 height 517
click at [962, 29] on button "SAVED" at bounding box center [973, 22] width 62 height 28
click at [975, 26] on button "SAVED" at bounding box center [973, 22] width 62 height 28
click at [1016, 33] on button "Show Options" at bounding box center [1031, 21] width 31 height 31
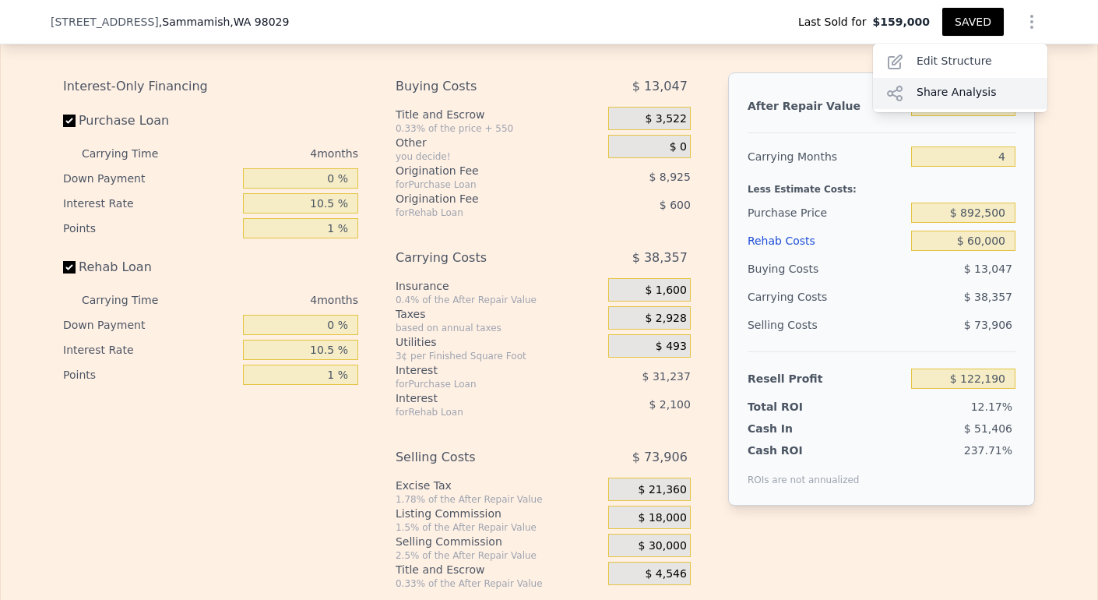
click at [972, 88] on div "Share Analysis" at bounding box center [960, 93] width 174 height 31
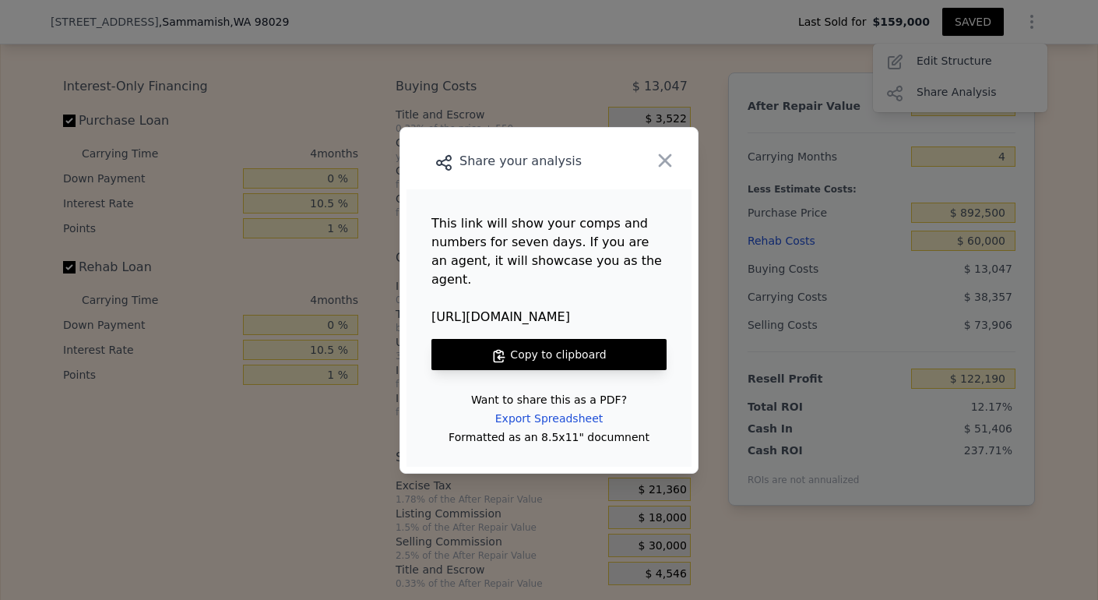
click at [505, 348] on icon at bounding box center [499, 356] width 16 height 16
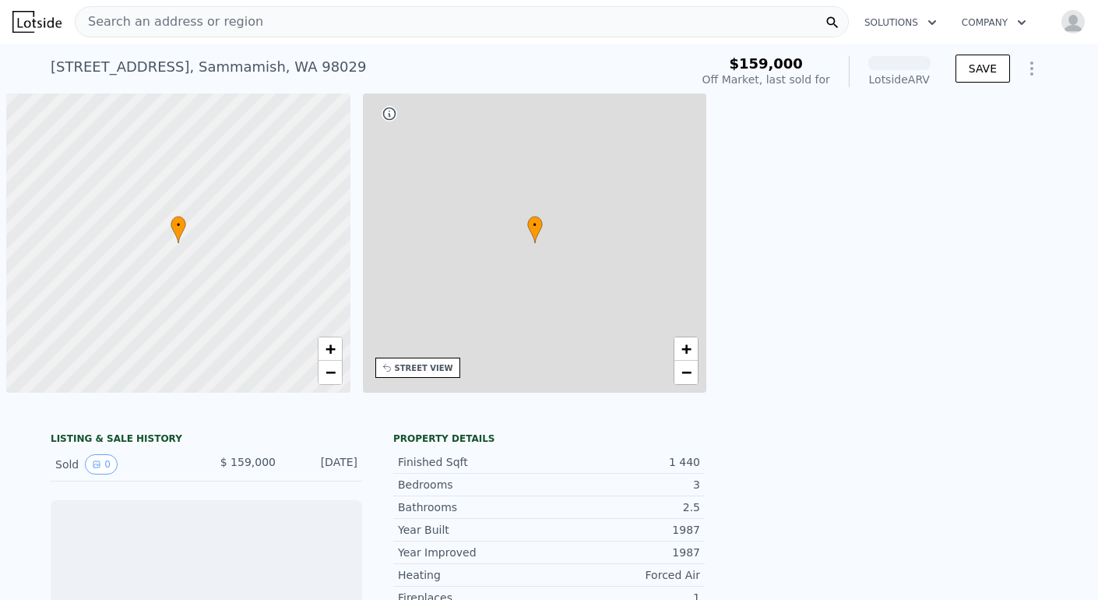
scroll to position [0, 6]
